Goal: Information Seeking & Learning: Learn about a topic

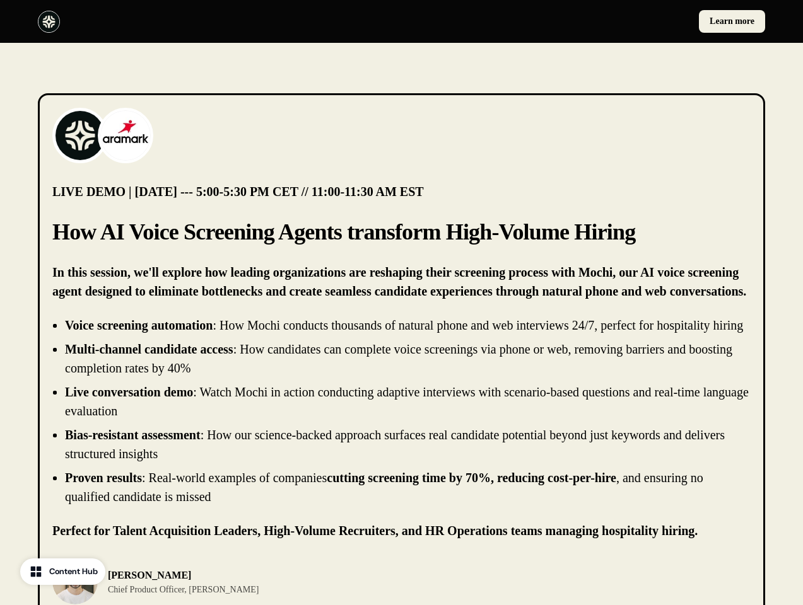
click at [401, 21] on div "Learn more" at bounding box center [401, 21] width 803 height 43
click at [217, 21] on div at bounding box center [217, 22] width 359 height 22
click at [586, 21] on div "Learn more" at bounding box center [586, 21] width 359 height 23
click at [80, 136] on img at bounding box center [80, 135] width 50 height 50
click at [126, 136] on img at bounding box center [125, 135] width 50 height 50
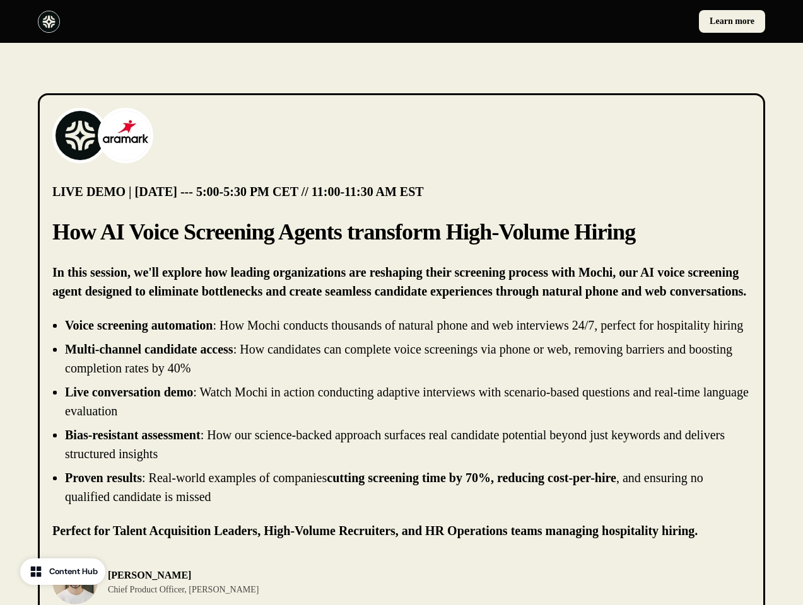
click at [401, 421] on li "Live conversation demo : Watch Mochi in action conducting adaptive interviews w…" at bounding box center [408, 402] width 686 height 38
click at [401, 592] on div "[PERSON_NAME] Chief Product Officer, [PERSON_NAME]" at bounding box center [401, 581] width 698 height 45
click at [223, 592] on div "[PERSON_NAME] Chief Product Officer, [PERSON_NAME]" at bounding box center [223, 581] width 342 height 45
click at [75, 592] on img at bounding box center [74, 581] width 45 height 45
click at [163, 583] on p "[PERSON_NAME]" at bounding box center [183, 575] width 151 height 15
